Goal: Find specific page/section: Find specific page/section

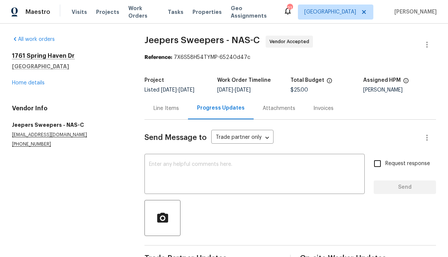
click at [108, 14] on span "Projects" at bounding box center [107, 12] width 23 height 8
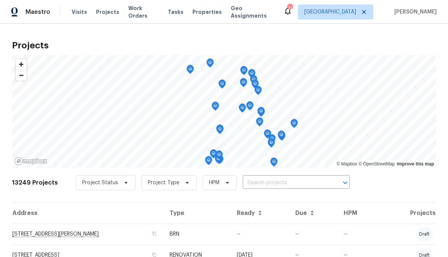
click at [281, 182] on input "text" at bounding box center [286, 183] width 86 height 12
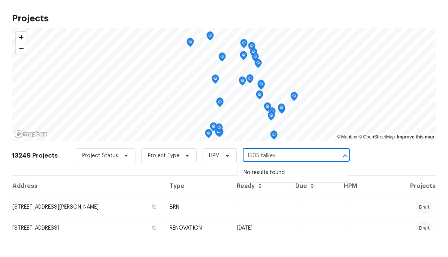
type input "1505 [PERSON_NAME]"
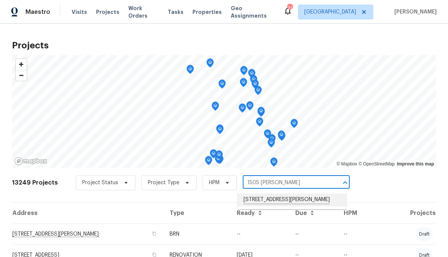
click at [306, 199] on li "[STREET_ADDRESS][PERSON_NAME]" at bounding box center [292, 200] width 109 height 13
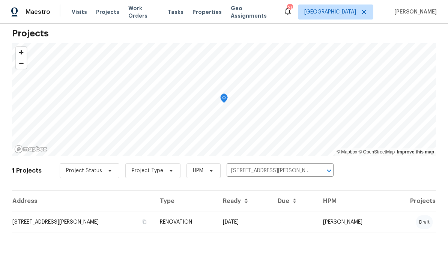
scroll to position [12, 0]
click at [91, 220] on td "[STREET_ADDRESS][PERSON_NAME]" at bounding box center [83, 222] width 142 height 21
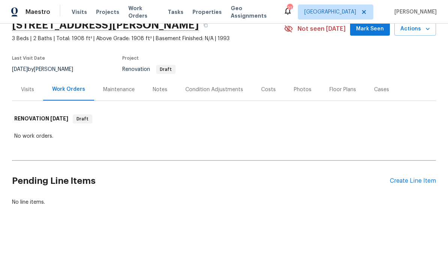
scroll to position [35, 0]
click at [265, 89] on div "Costs" at bounding box center [268, 90] width 15 height 8
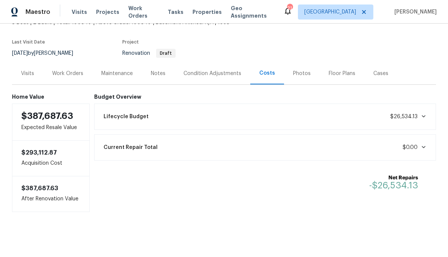
scroll to position [52, 0]
click at [344, 72] on div "Floor Plans" at bounding box center [342, 74] width 27 height 8
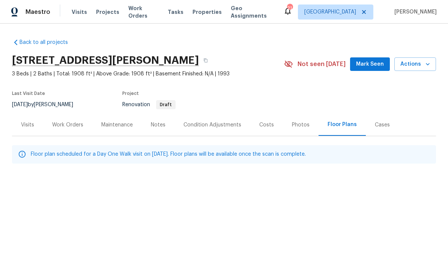
click at [298, 130] on div "Photos" at bounding box center [301, 125] width 36 height 22
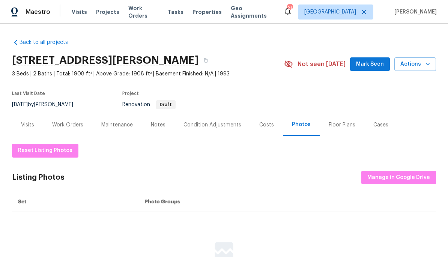
click at [268, 129] on div "Costs" at bounding box center [266, 125] width 33 height 22
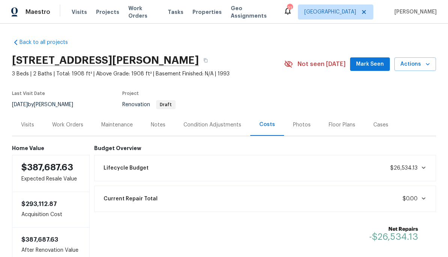
click at [214, 132] on div "Condition Adjustments" at bounding box center [213, 125] width 76 height 22
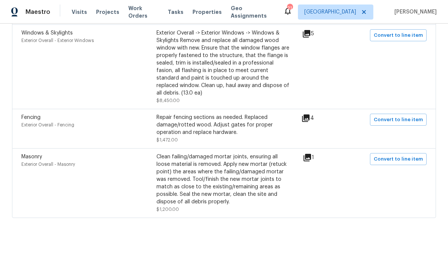
scroll to position [1104, 0]
